Goal: Task Accomplishment & Management: Use online tool/utility

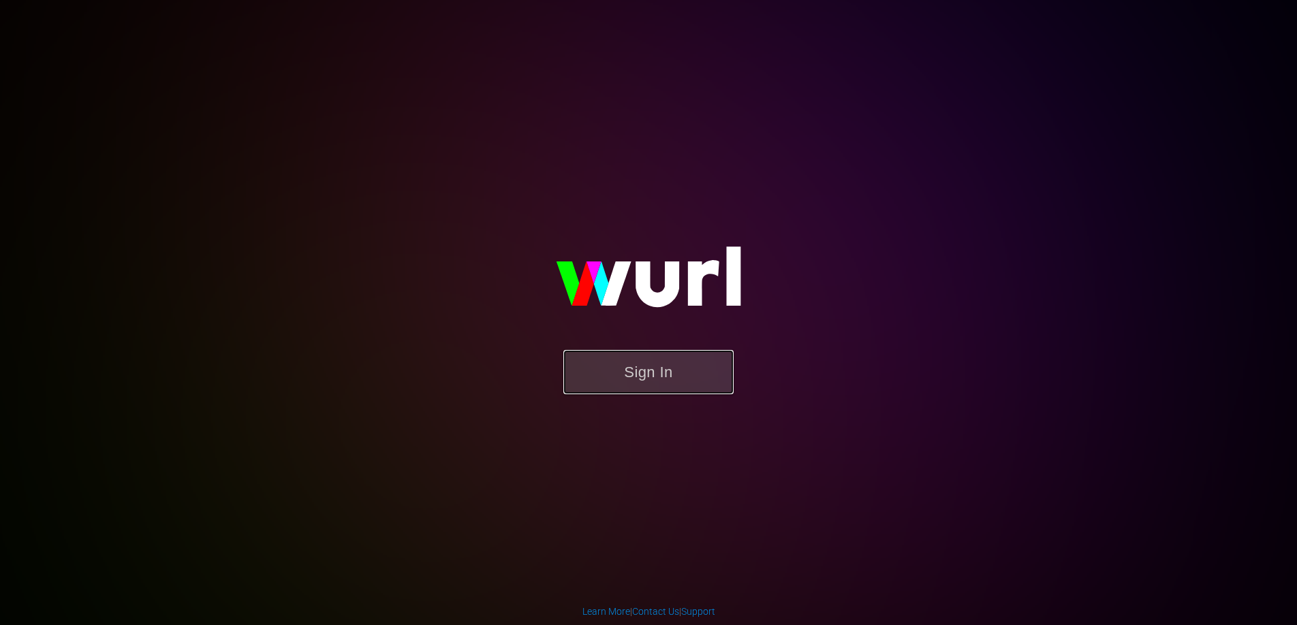
click at [687, 373] on button "Sign In" at bounding box center [648, 372] width 170 height 44
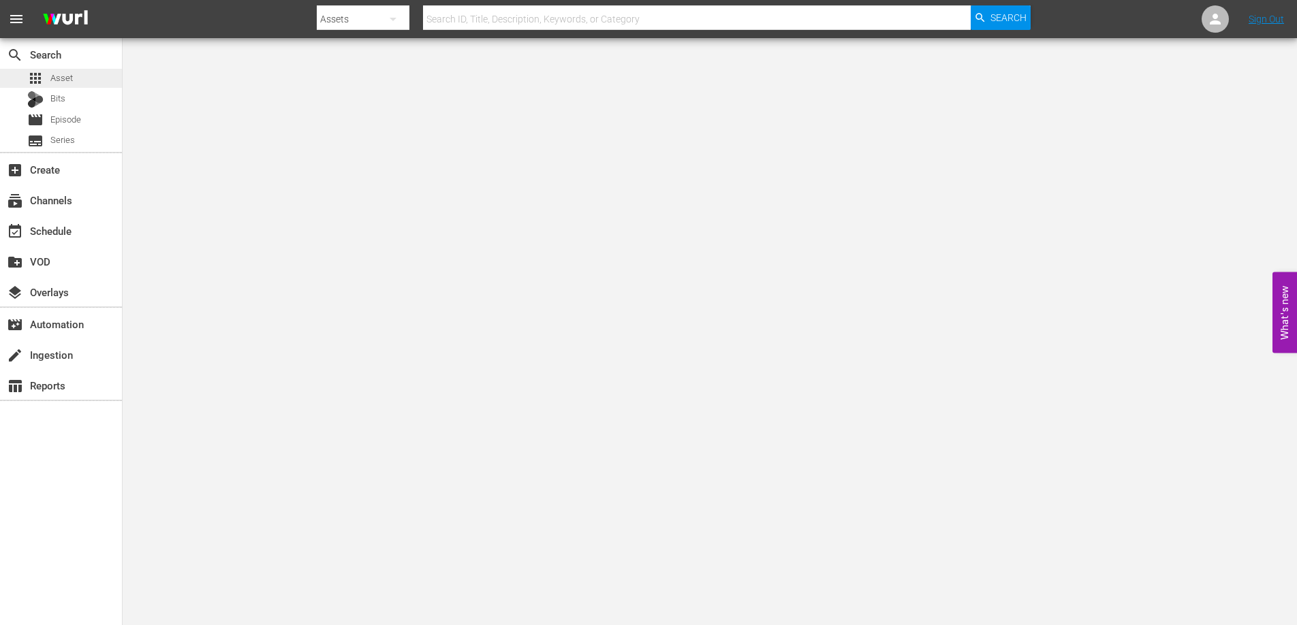
click at [63, 74] on span "Asset" at bounding box center [61, 79] width 22 height 14
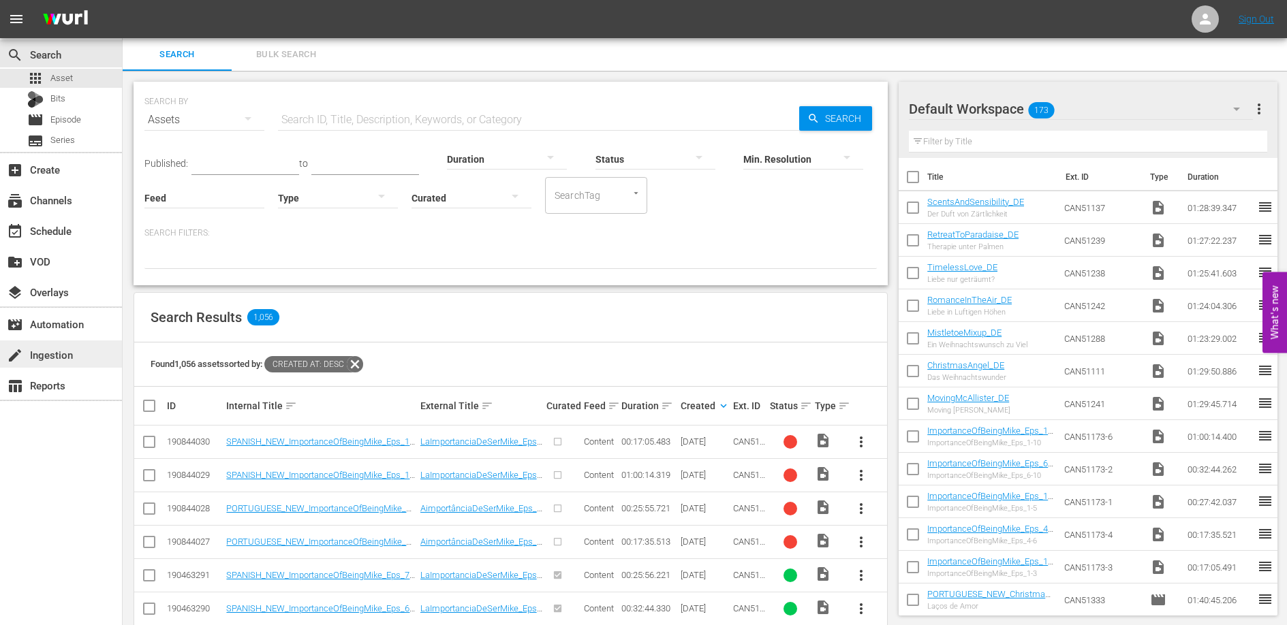
click at [50, 353] on div "create Ingestion" at bounding box center [38, 353] width 76 height 12
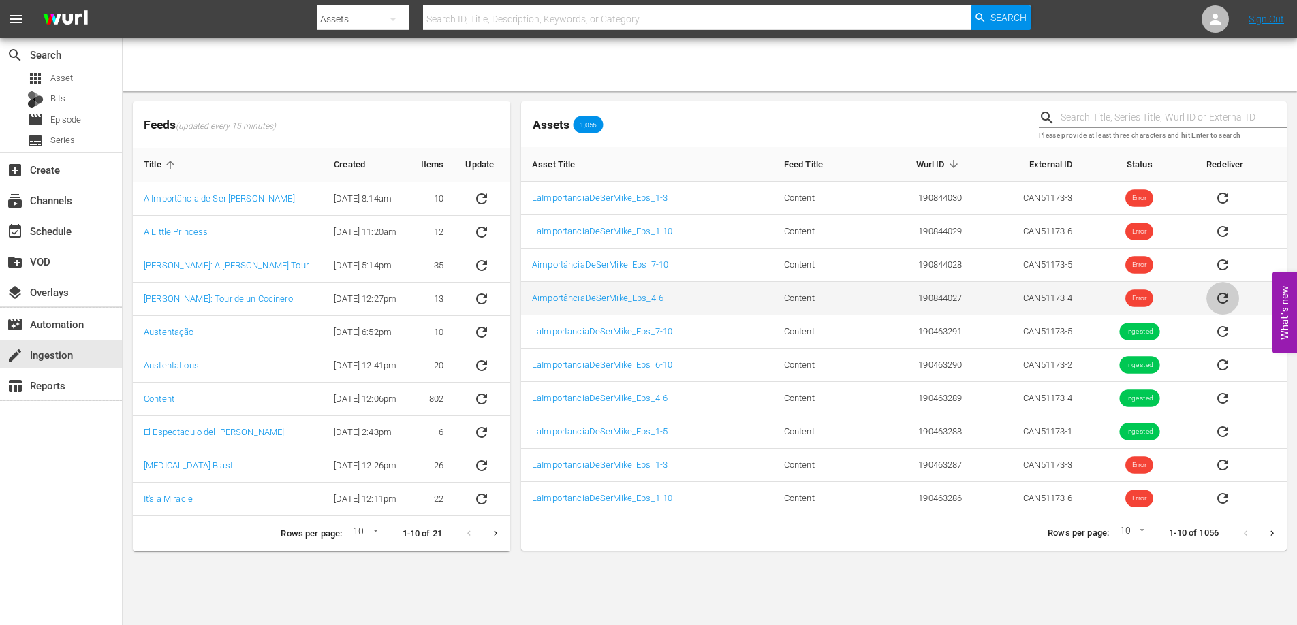
click at [1227, 300] on icon "sticky table" at bounding box center [1222, 298] width 11 height 11
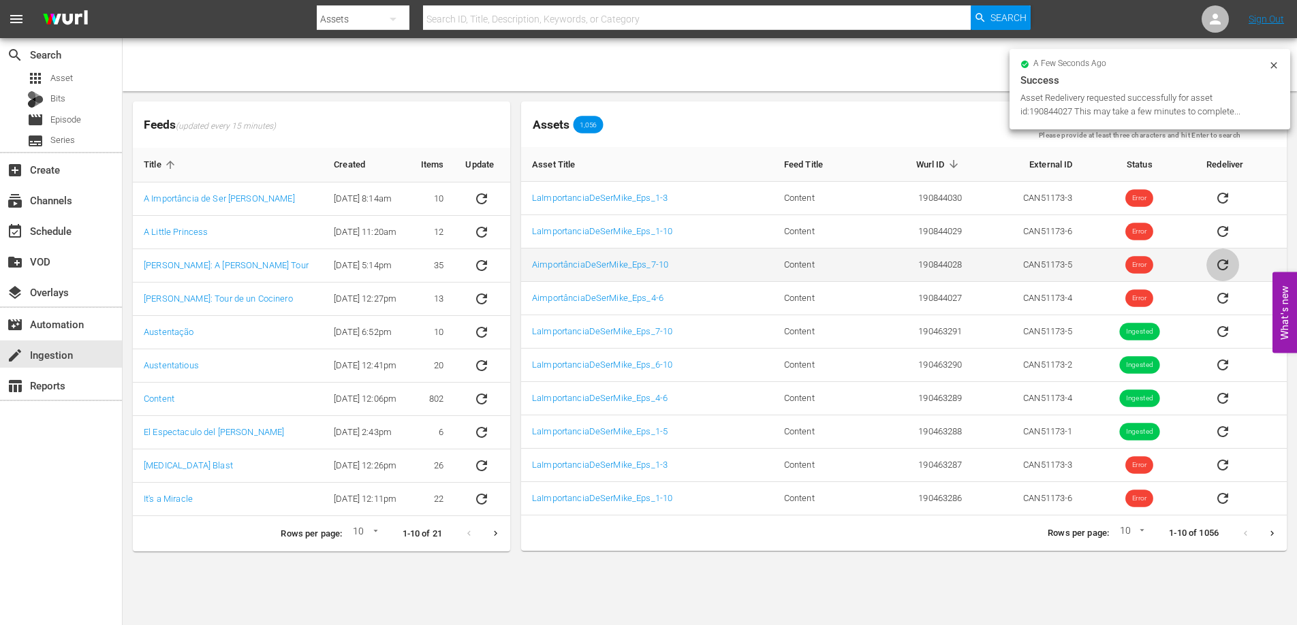
click at [1224, 262] on icon "sticky table" at bounding box center [1223, 265] width 16 height 16
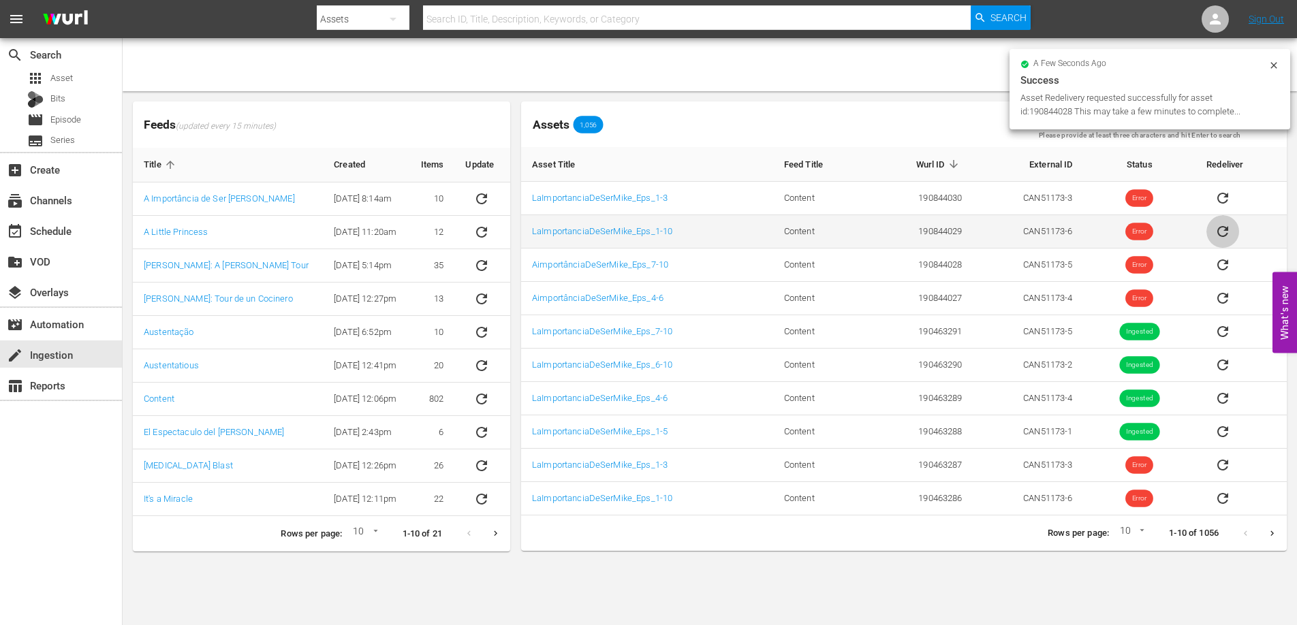
click at [1224, 234] on icon "sticky table" at bounding box center [1223, 231] width 16 height 16
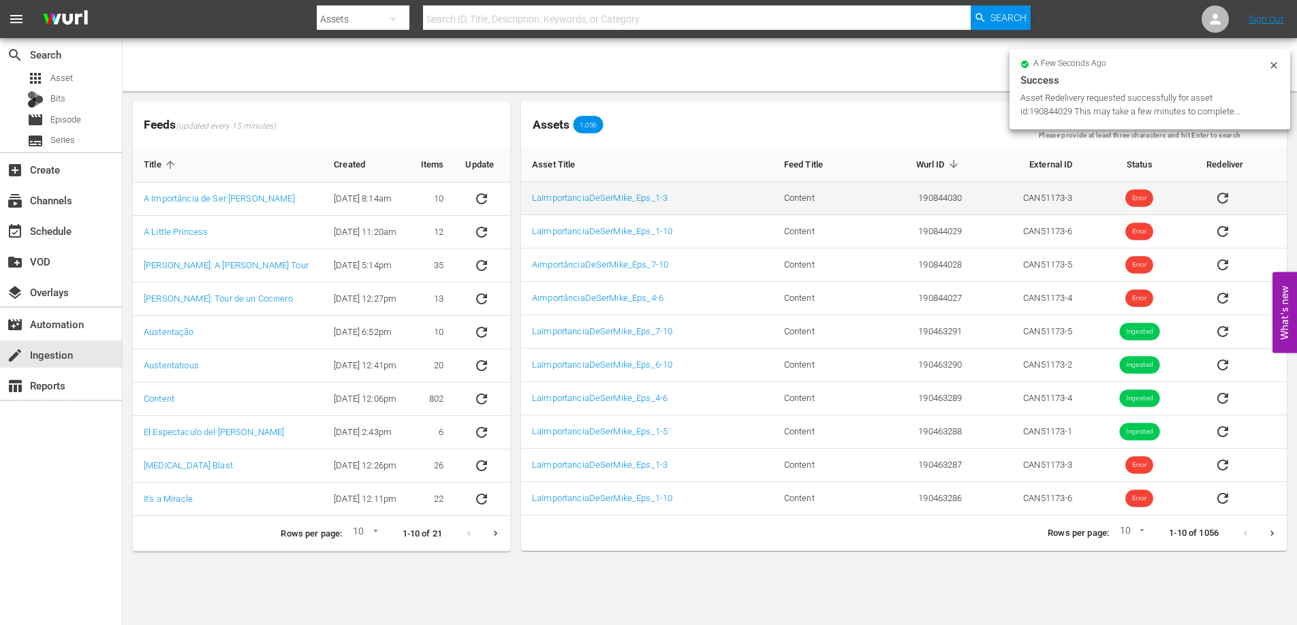
click at [1226, 196] on icon "sticky table" at bounding box center [1222, 198] width 11 height 11
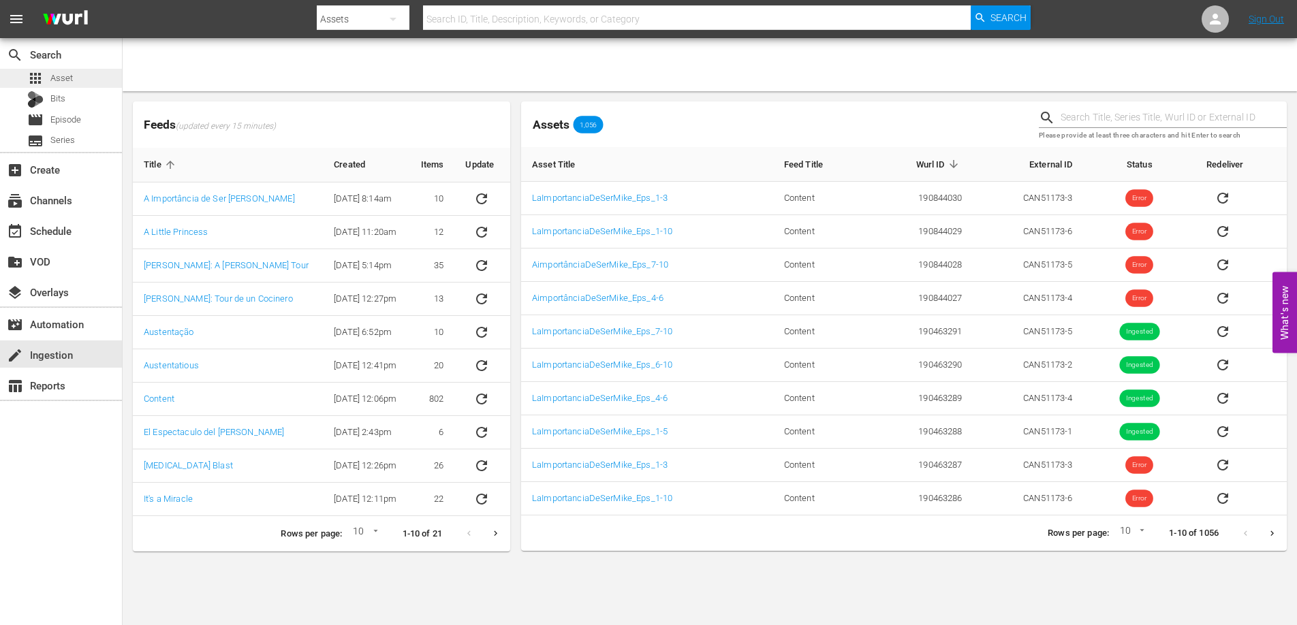
click at [67, 77] on span "Asset" at bounding box center [61, 79] width 22 height 14
